Goal: Task Accomplishment & Management: Complete application form

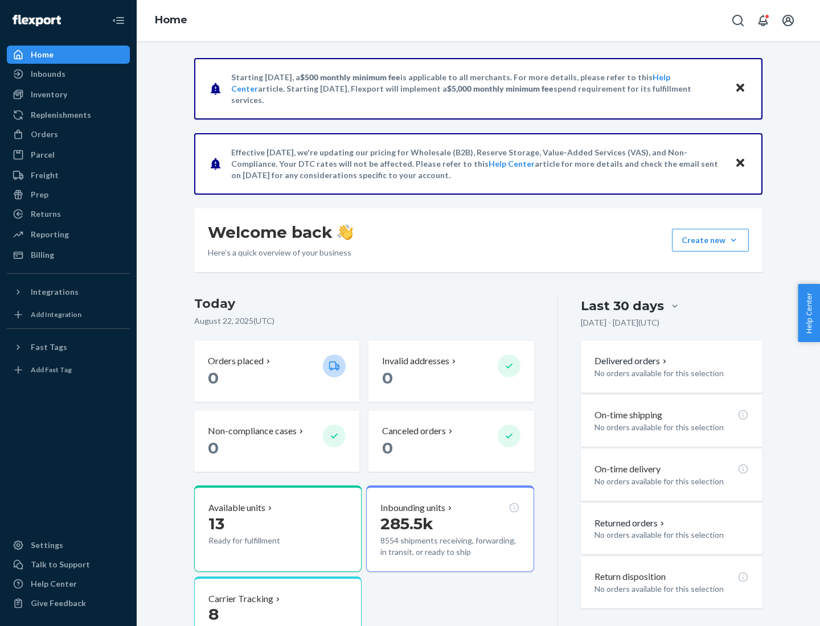
click at [733, 240] on button "Create new Create new inbound Create new order Create new product" at bounding box center [710, 240] width 77 height 23
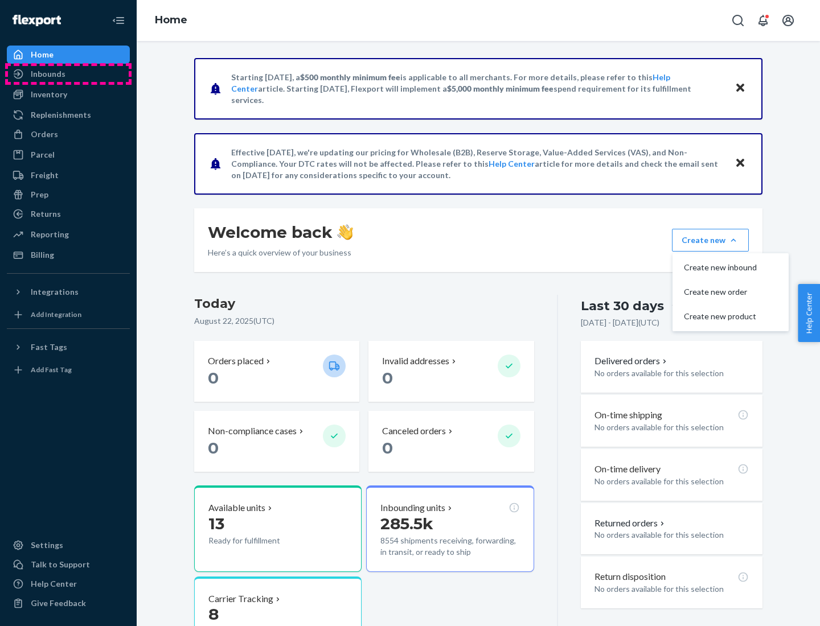
click at [68, 74] on div "Inbounds" at bounding box center [68, 74] width 121 height 16
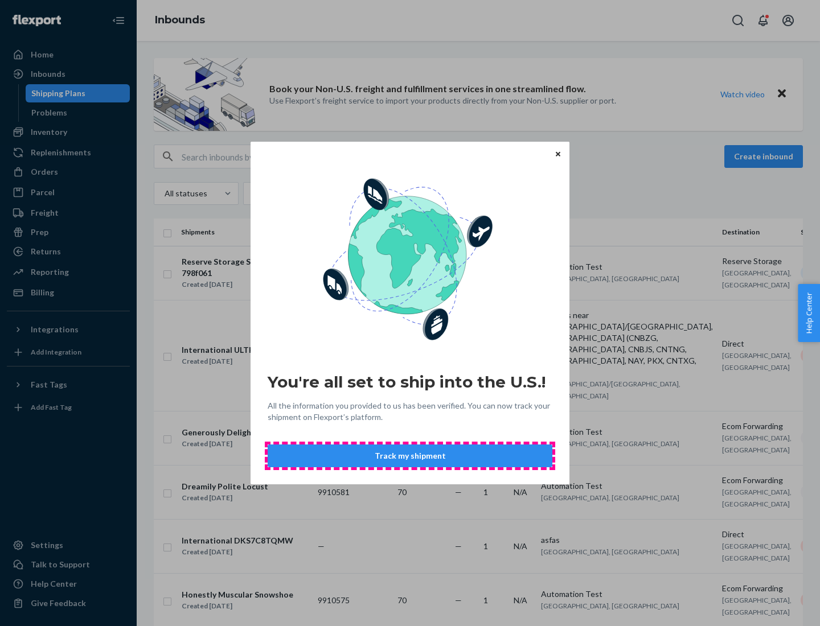
click at [410, 456] on button "Track my shipment" at bounding box center [410, 456] width 285 height 23
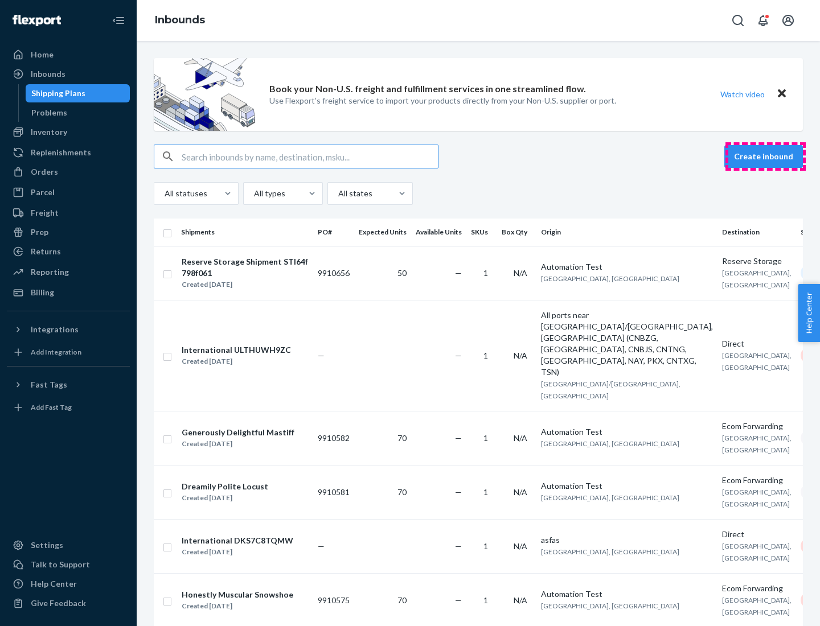
click at [765, 157] on button "Create inbound" at bounding box center [763, 156] width 79 height 23
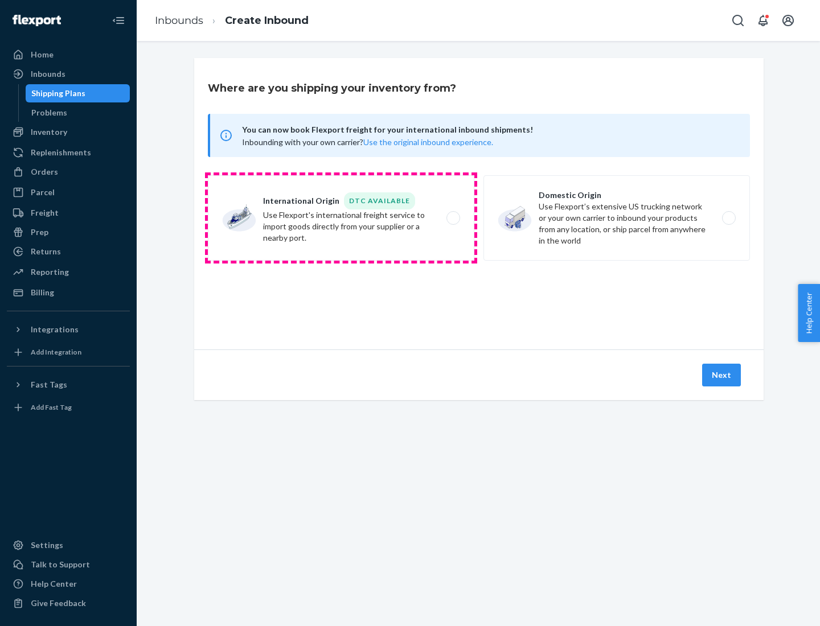
click at [341, 218] on label "International Origin DTC Available Use Flexport's international freight service…" at bounding box center [341, 217] width 266 height 85
click at [453, 218] on input "International Origin DTC Available Use Flexport's international freight service…" at bounding box center [456, 218] width 7 height 7
radio input "true"
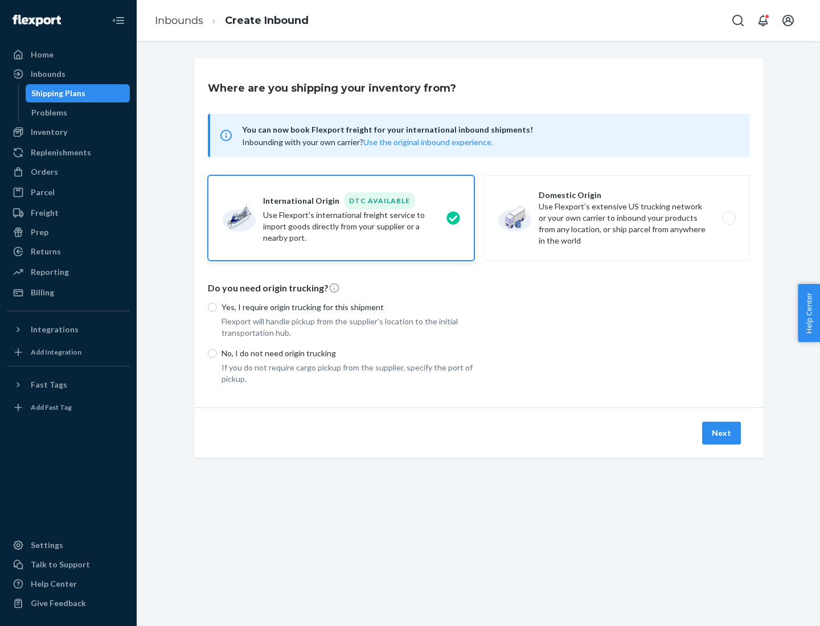
click at [348, 353] on p "No, I do not need origin trucking" at bounding box center [347, 353] width 253 height 11
click at [217, 353] on input "No, I do not need origin trucking" at bounding box center [212, 353] width 9 height 9
radio input "true"
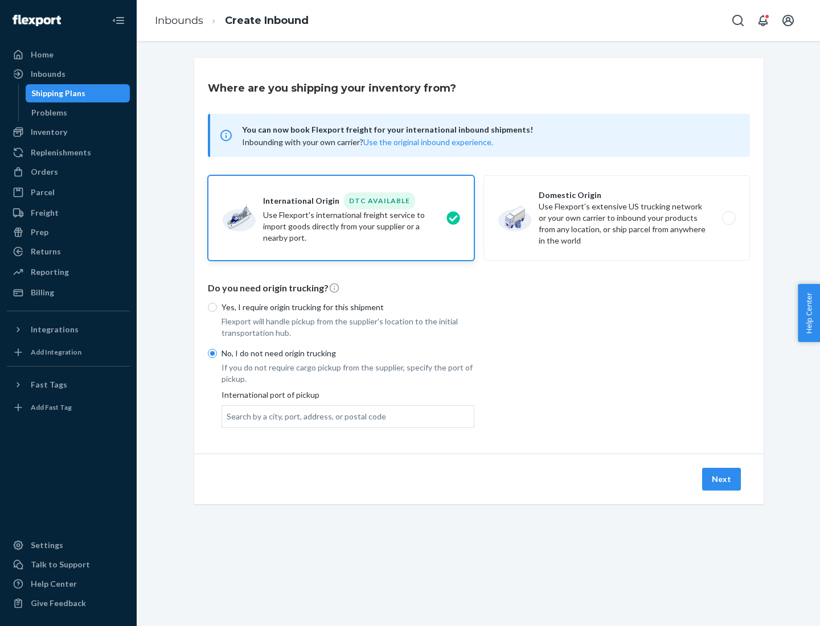
click at [303, 416] on div "Search by a city, port, address, or postal code" at bounding box center [306, 416] width 159 height 11
click at [228, 416] on input "Search by a city, port, address, or postal code" at bounding box center [227, 416] width 1 height 11
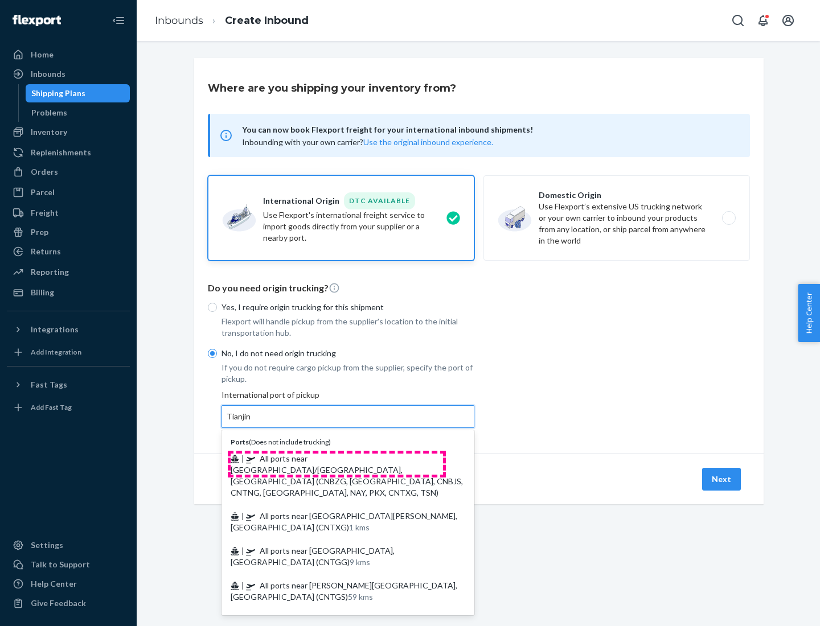
click at [337, 458] on span "| All ports near [GEOGRAPHIC_DATA]/[GEOGRAPHIC_DATA], [GEOGRAPHIC_DATA] (CNBZG,…" at bounding box center [347, 476] width 232 height 44
click at [252, 422] on input "Tianjin" at bounding box center [239, 416] width 25 height 11
type input "All ports near [GEOGRAPHIC_DATA]/[GEOGRAPHIC_DATA], [GEOGRAPHIC_DATA] (CNBZG, […"
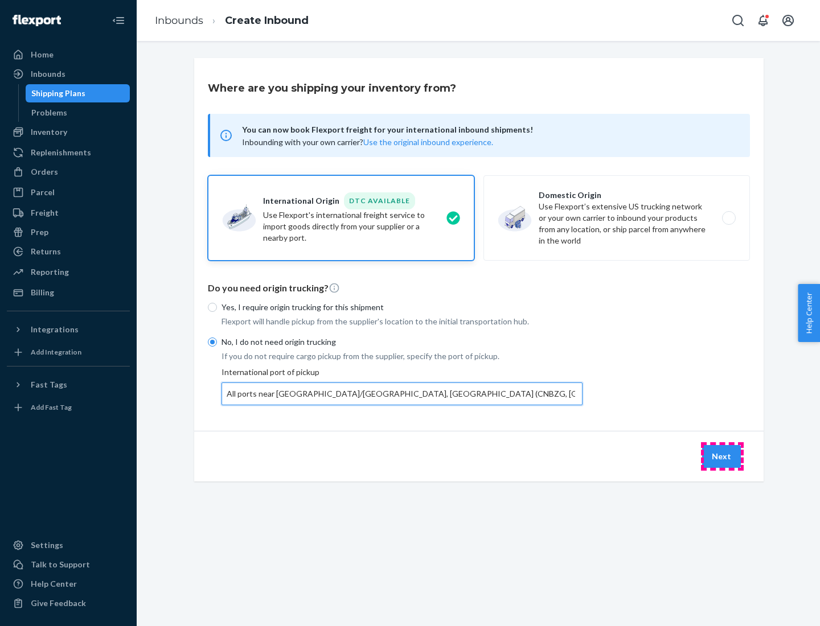
click at [722, 456] on button "Next" at bounding box center [721, 456] width 39 height 23
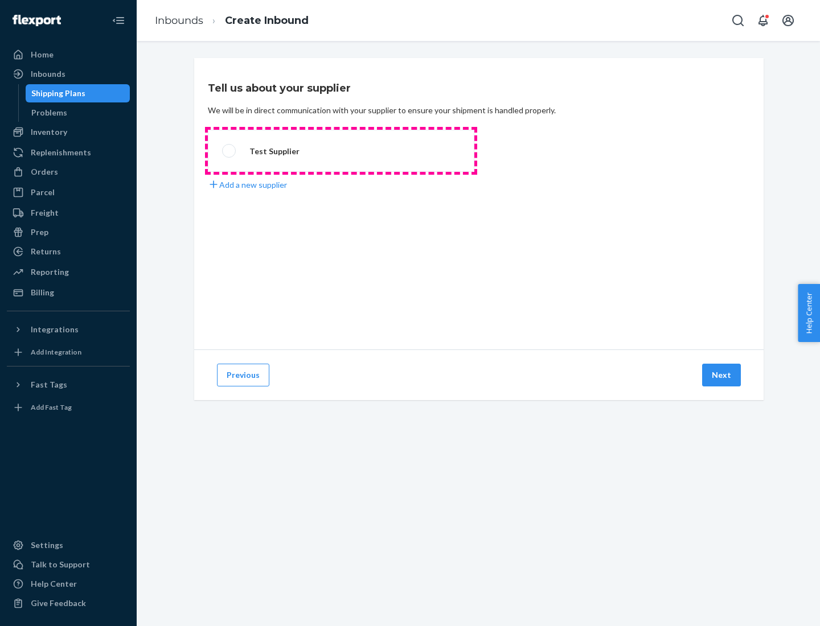
click at [341, 151] on label "Test Supplier" at bounding box center [341, 151] width 266 height 42
click at [229, 151] on input "Test Supplier" at bounding box center [225, 150] width 7 height 7
radio input "true"
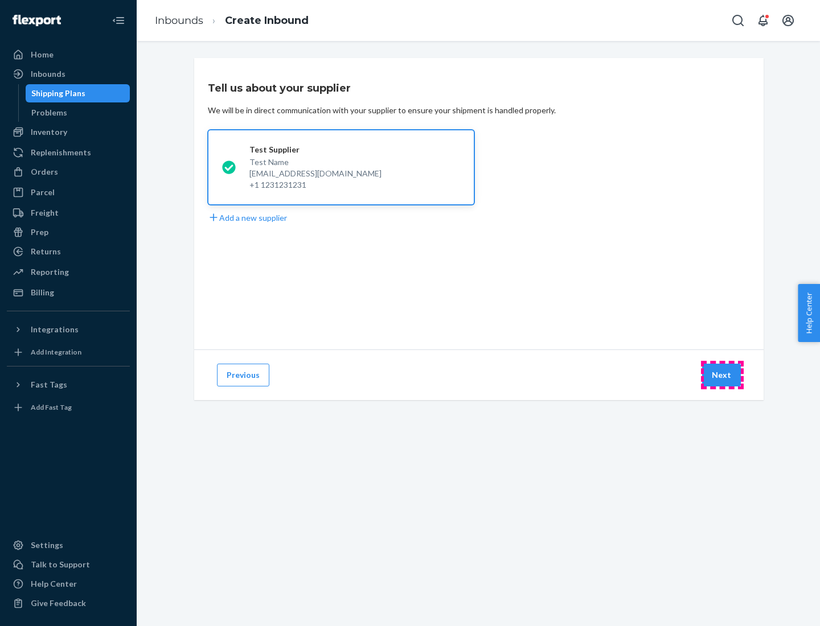
click at [722, 375] on button "Next" at bounding box center [721, 375] width 39 height 23
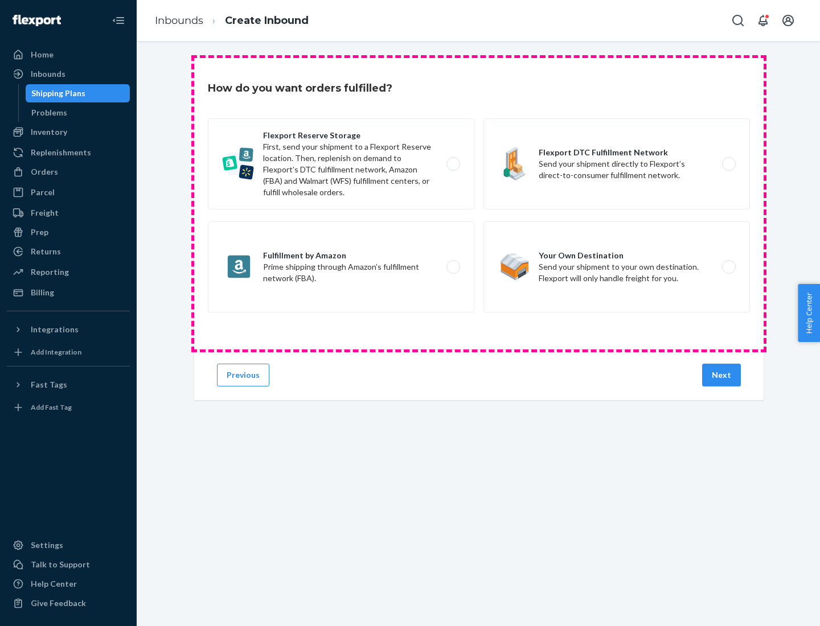
click at [479, 204] on div "Flexport Reserve Storage First, send your shipment to a Flexport Reserve locati…" at bounding box center [479, 216] width 542 height 197
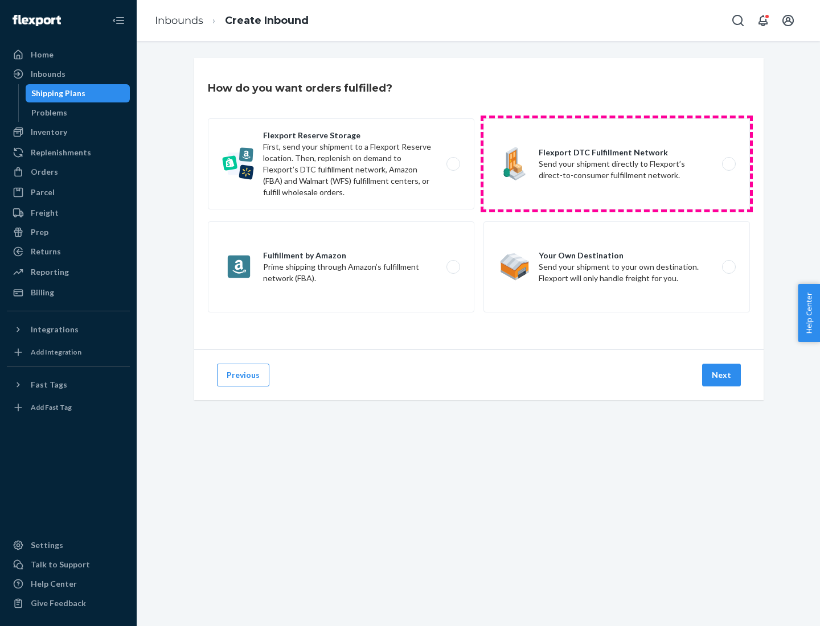
click at [617, 164] on label "Flexport DTC Fulfillment Network Send your shipment directly to Flexport’s dire…" at bounding box center [616, 163] width 266 height 91
click at [728, 164] on input "Flexport DTC Fulfillment Network Send your shipment directly to Flexport’s dire…" at bounding box center [731, 164] width 7 height 7
radio input "true"
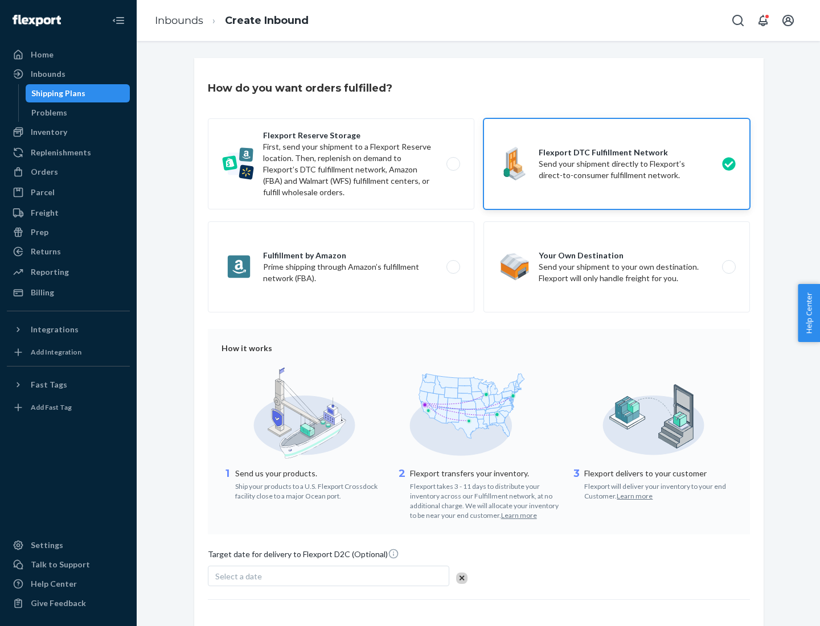
scroll to position [84, 0]
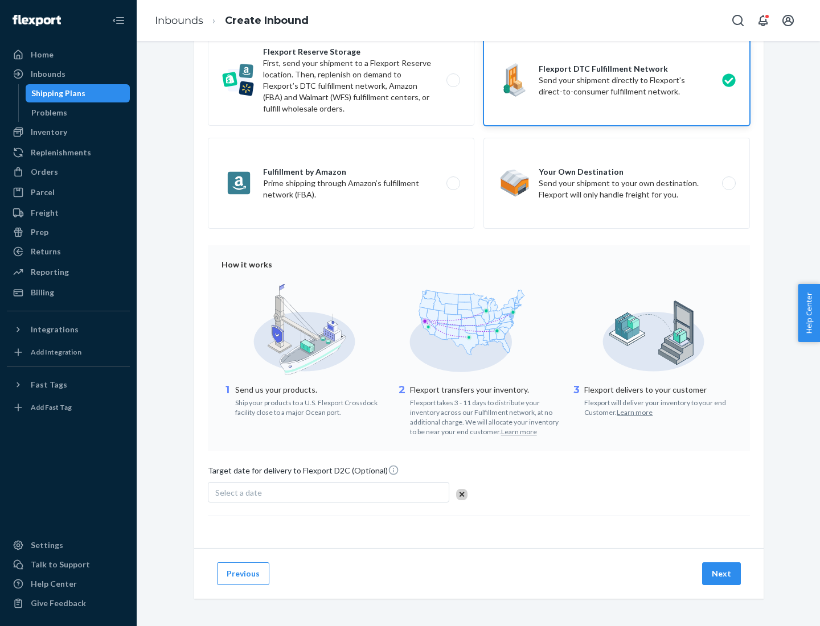
click at [722, 573] on button "Next" at bounding box center [721, 574] width 39 height 23
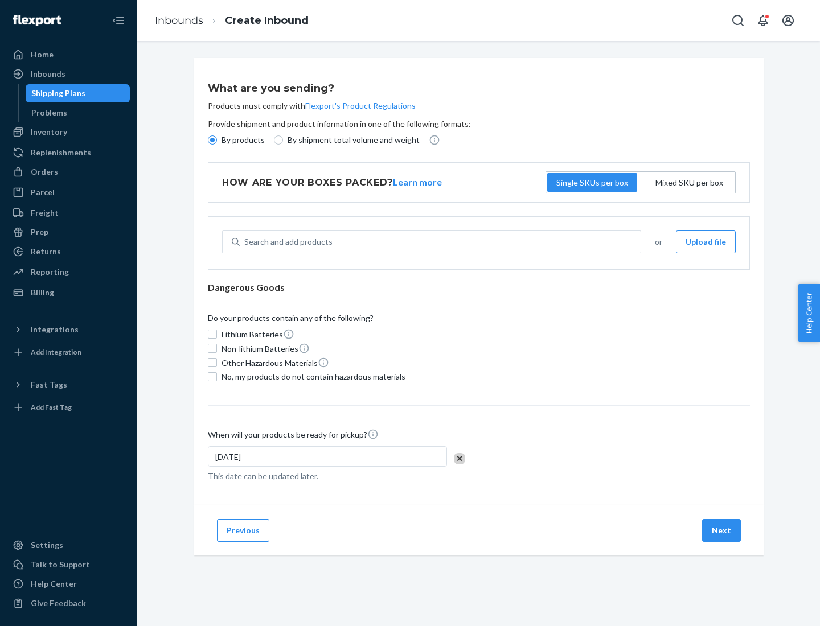
click at [242, 140] on p "By products" at bounding box center [242, 139] width 43 height 11
click at [217, 140] on input "By products" at bounding box center [212, 140] width 9 height 9
click at [286, 242] on div "Search and add products" at bounding box center [288, 241] width 88 height 11
click at [245, 242] on input "Search and add products" at bounding box center [244, 241] width 1 height 11
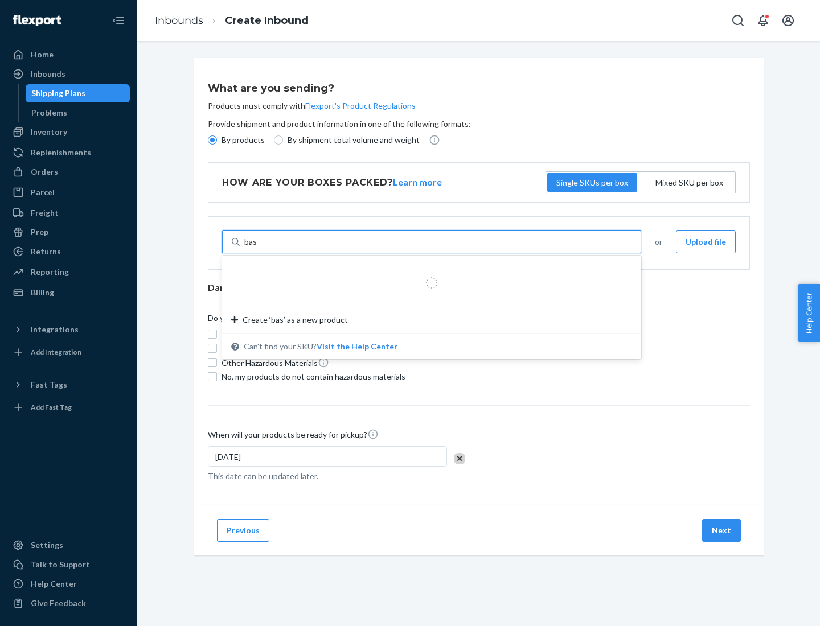
type input "basic"
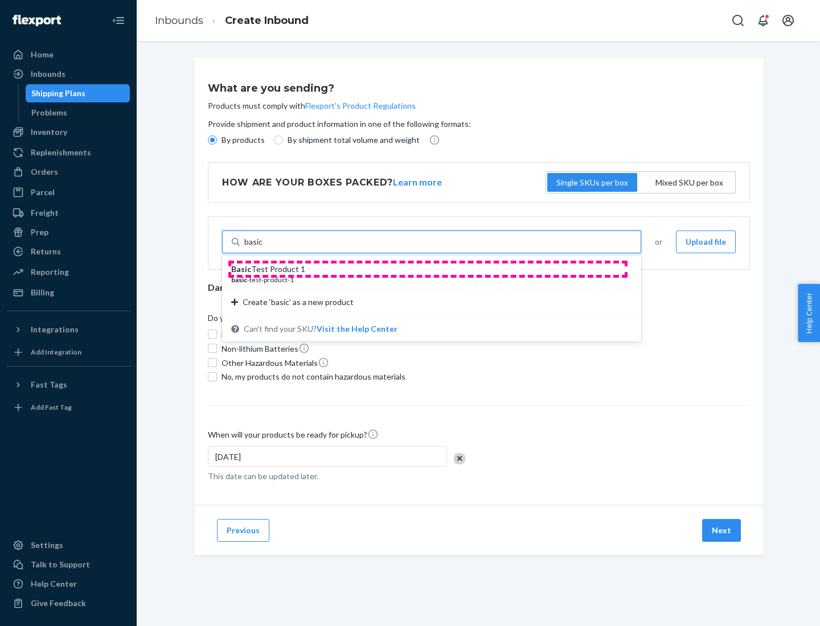
click at [428, 269] on div "Basic Test Product 1" at bounding box center [427, 269] width 392 height 11
click at [263, 248] on input "basic" at bounding box center [253, 241] width 19 height 11
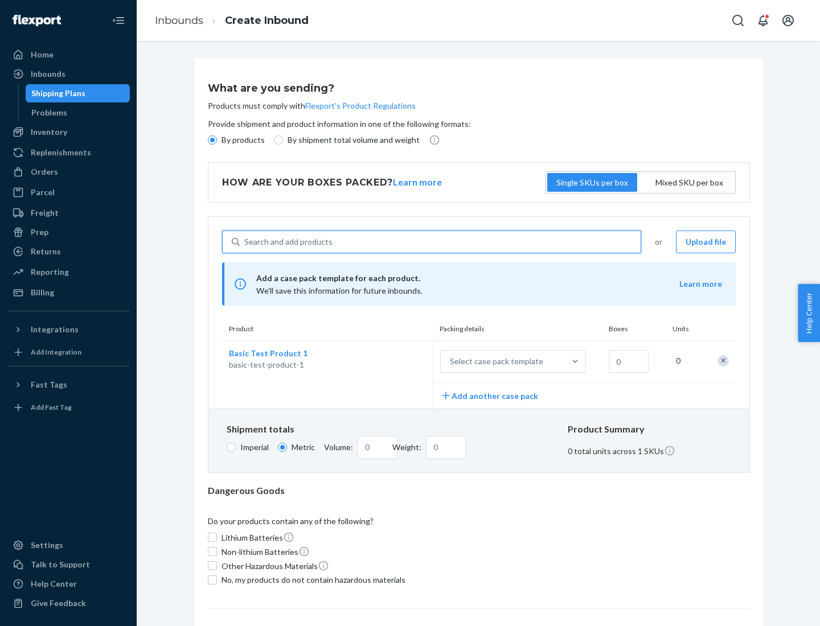
scroll to position [28, 0]
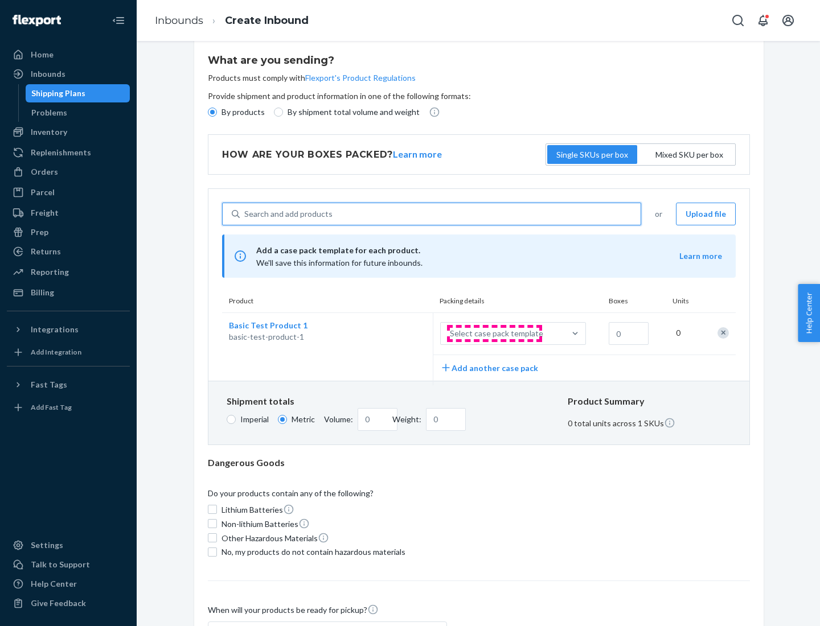
click at [494, 334] on div "Select case pack template" at bounding box center [496, 333] width 93 height 11
click at [393, 334] on input "Select case pack template" at bounding box center [393, 334] width 0 height 0
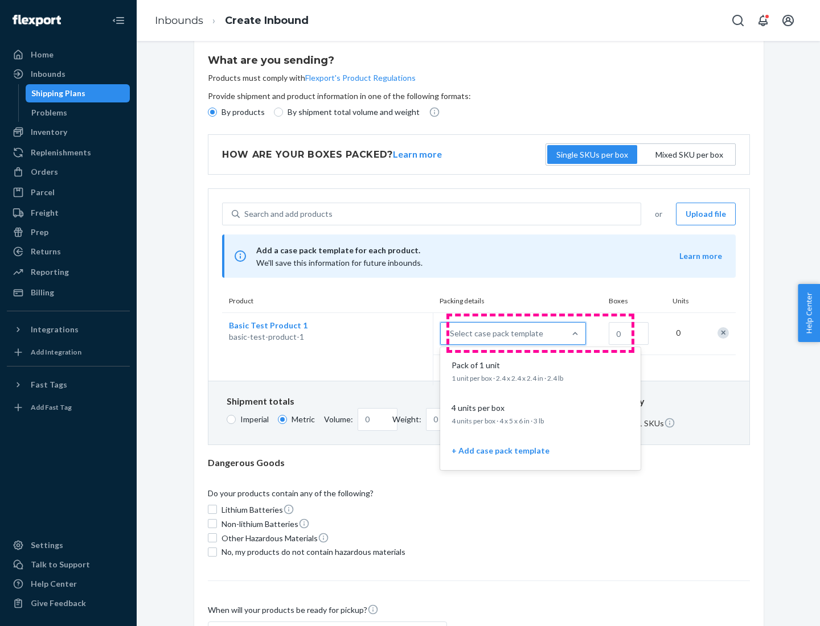
scroll to position [65, 0]
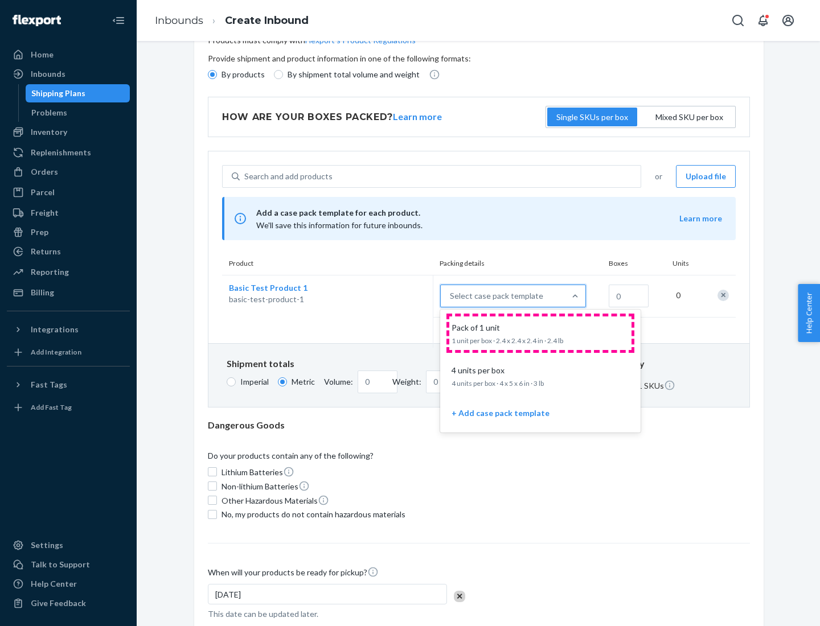
click at [540, 333] on div "Pack of 1 unit" at bounding box center [538, 327] width 182 height 11
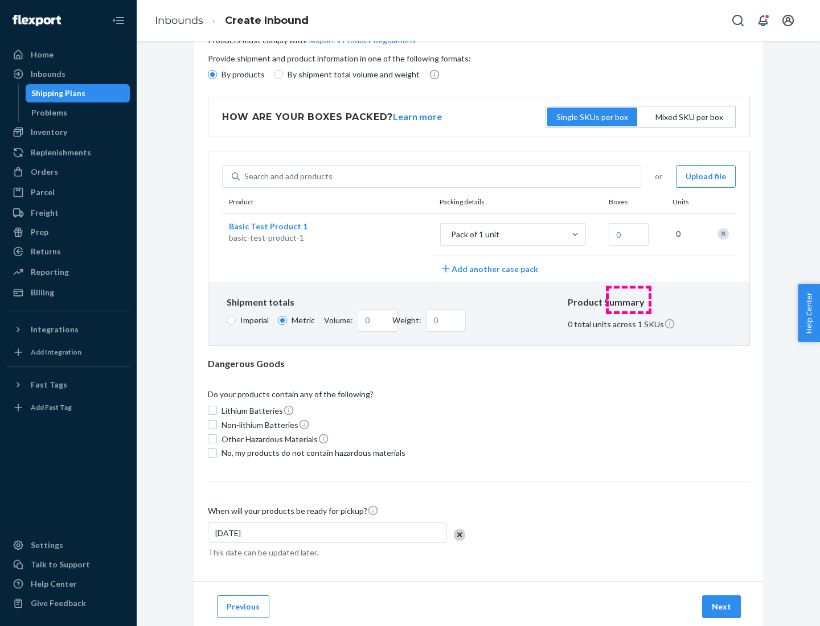
scroll to position [0, 0]
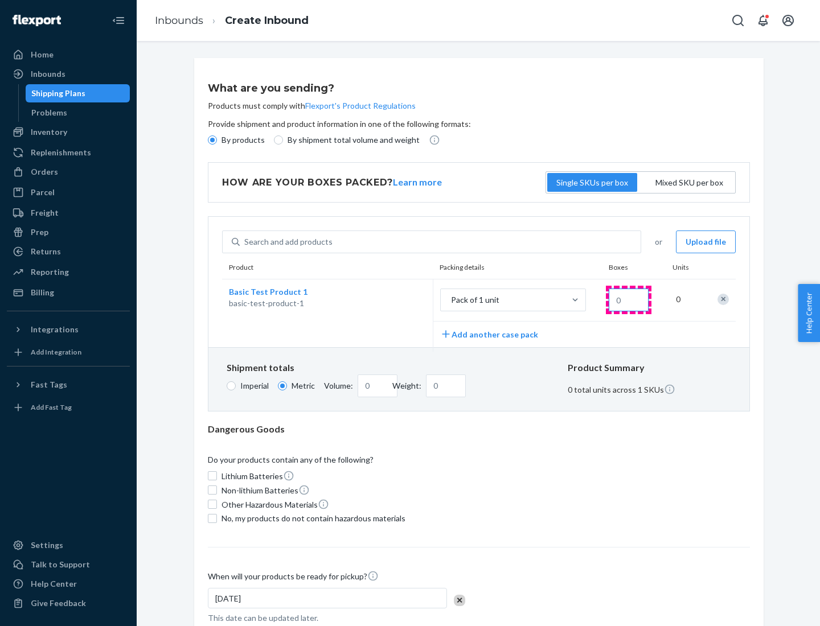
type input "1.09"
type input "1"
type input "10.89"
type input "10"
type input "0.02"
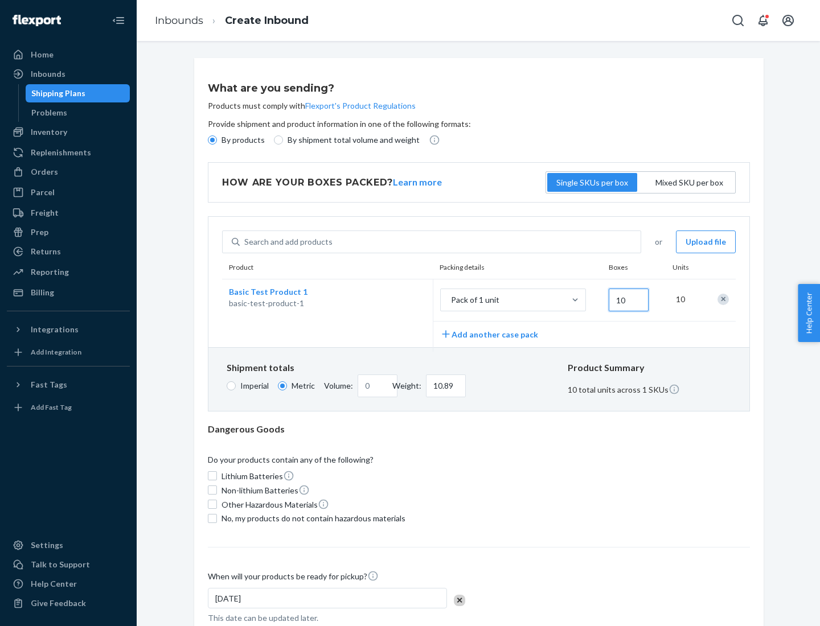
type input "108.86"
type input "100"
type input "0.23"
type input "1088.62"
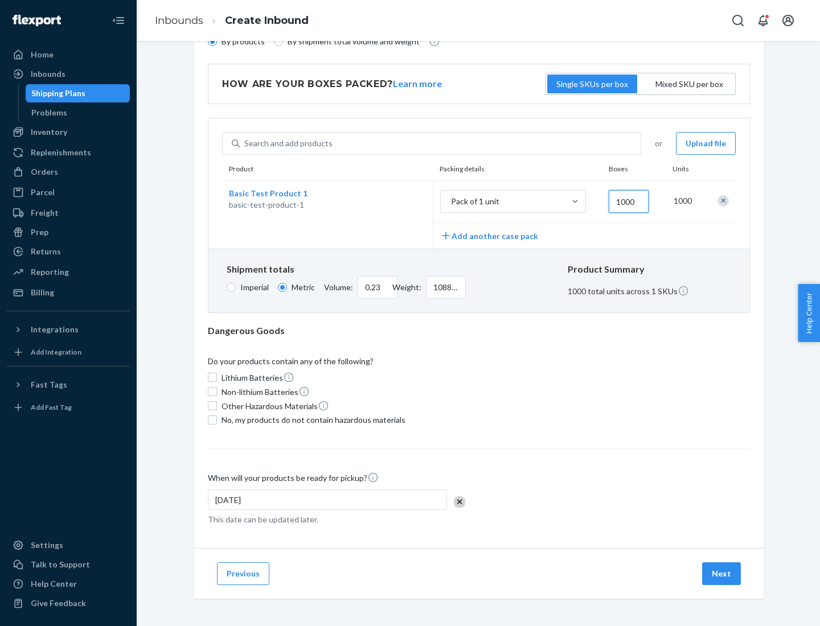
type input "1000"
click at [311, 420] on span "No, my products do not contain hazardous materials" at bounding box center [313, 420] width 184 height 11
click at [217, 420] on input "No, my products do not contain hazardous materials" at bounding box center [212, 420] width 9 height 9
checkbox input "true"
click at [722, 573] on button "Next" at bounding box center [721, 574] width 39 height 23
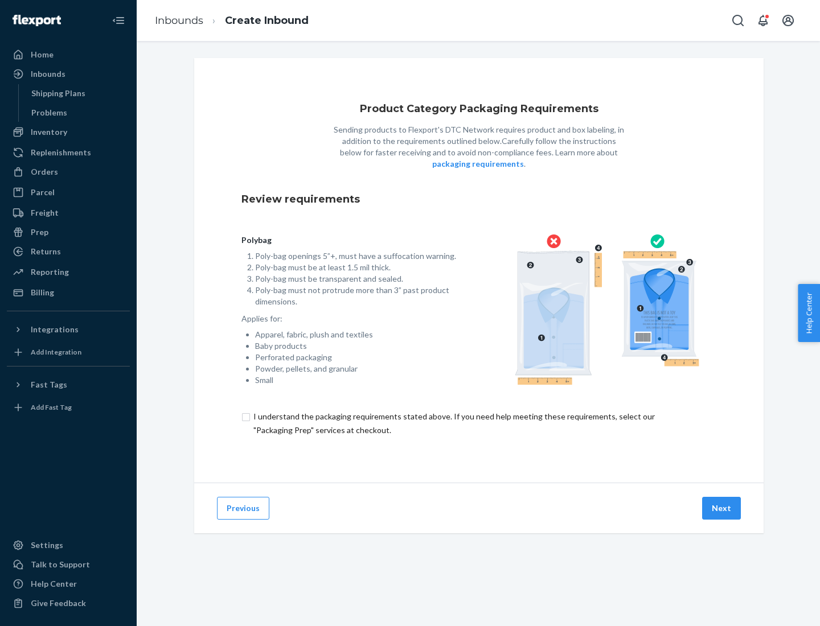
click at [479, 423] on input "checkbox" at bounding box center [478, 423] width 475 height 27
checkbox input "true"
click at [722, 508] on button "Next" at bounding box center [721, 508] width 39 height 23
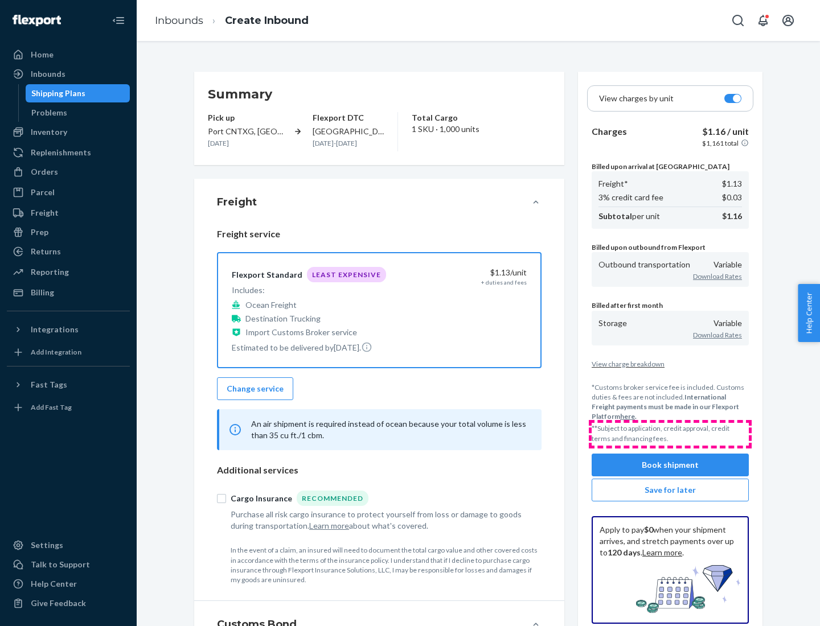
scroll to position [132, 0]
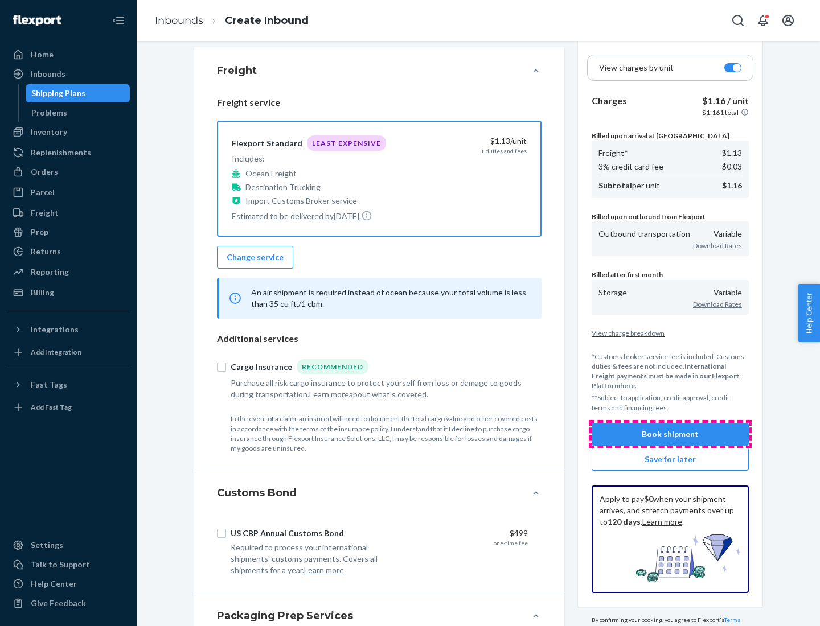
click at [670, 434] on button "Book shipment" at bounding box center [670, 434] width 157 height 23
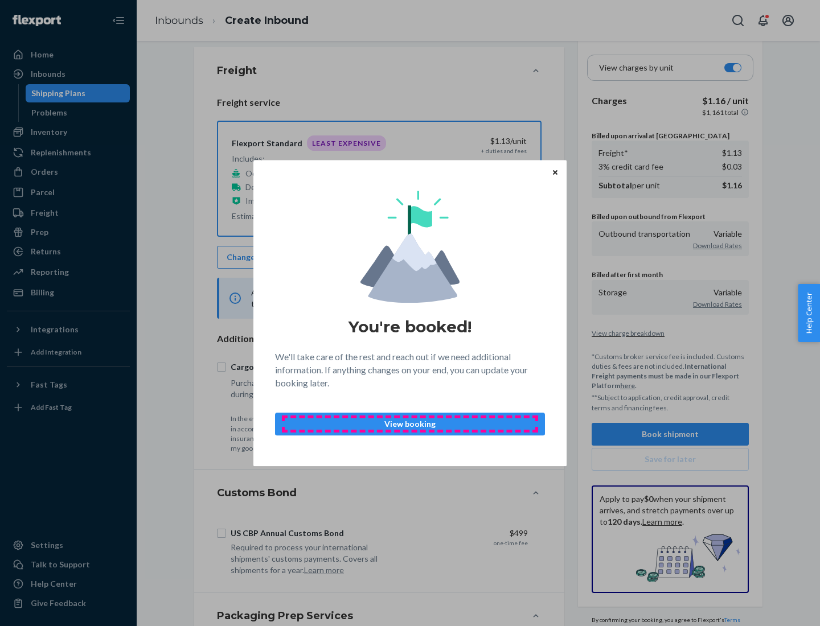
click at [410, 424] on p "View booking" at bounding box center [410, 423] width 251 height 11
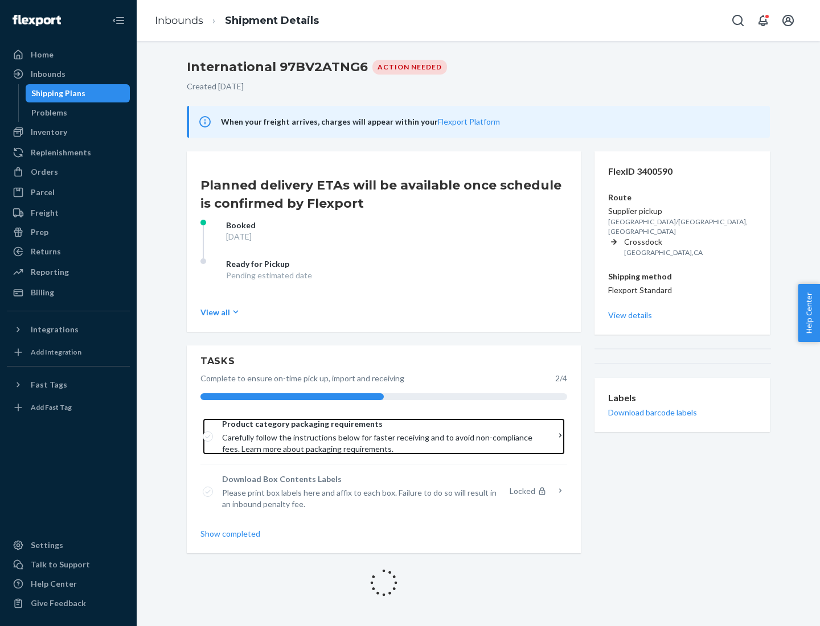
click at [380, 424] on span "Product category packaging requirements" at bounding box center [379, 423] width 315 height 11
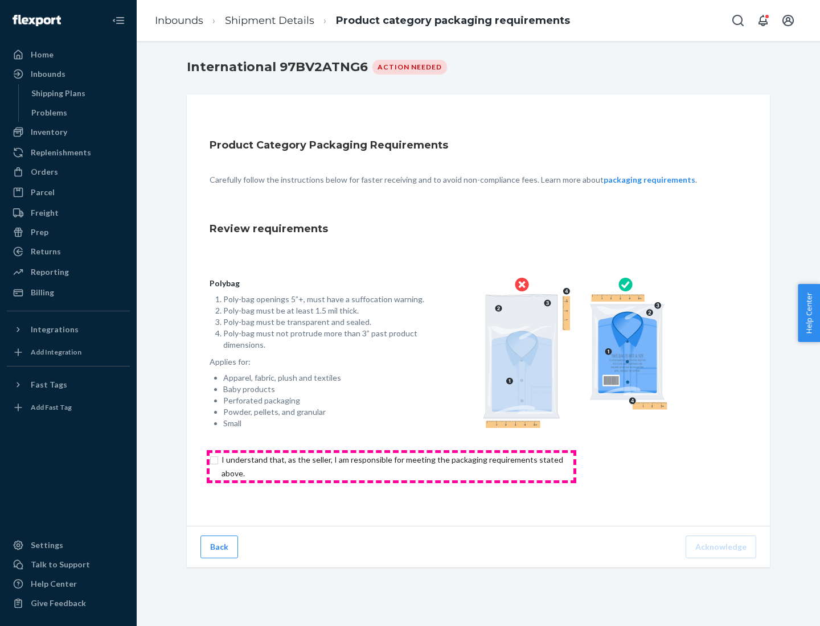
click at [391, 466] on input "checkbox" at bounding box center [399, 466] width 379 height 27
checkbox input "true"
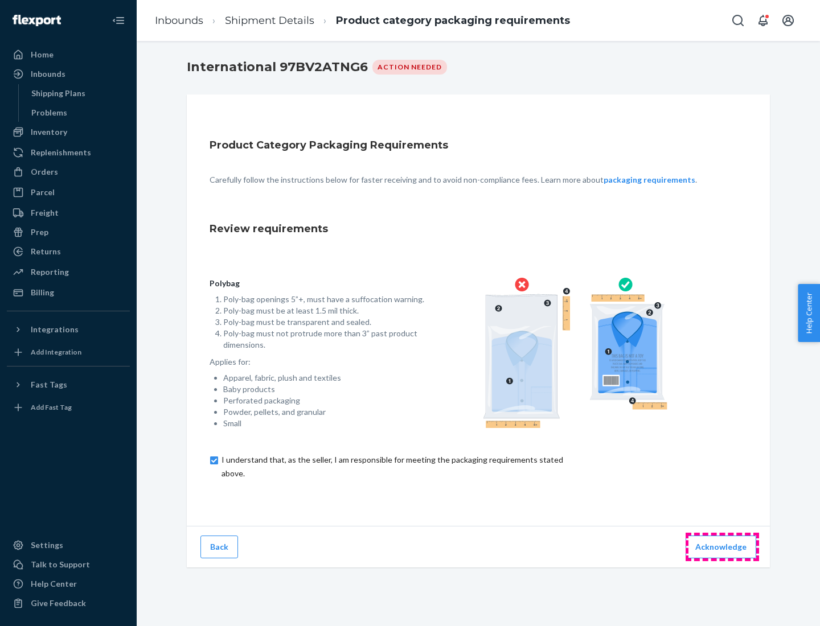
click at [722, 547] on button "Acknowledge" at bounding box center [721, 547] width 71 height 23
